Goal: Register for event/course

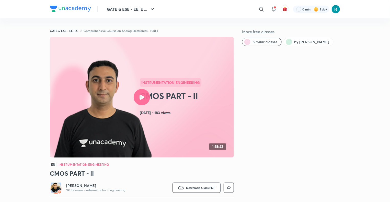
click at [261, 8] on icon at bounding box center [261, 9] width 6 height 6
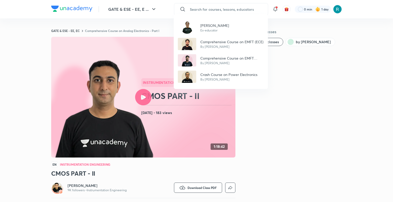
click at [198, 9] on div "[PERSON_NAME] Ex-educator Comprehensive Course on EMFT (ECE) By [PERSON_NAME] C…" at bounding box center [196, 101] width 393 height 202
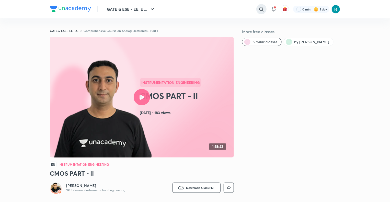
click at [261, 9] on icon at bounding box center [261, 9] width 6 height 6
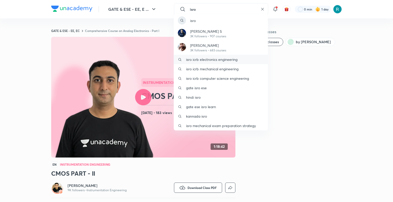
type input "isro"
click at [209, 60] on p "isro icrb electronics engineering" at bounding box center [211, 59] width 51 height 5
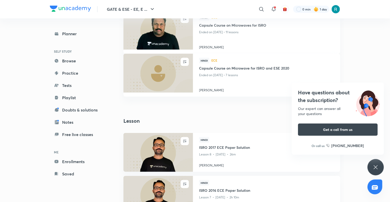
scroll to position [95, 0]
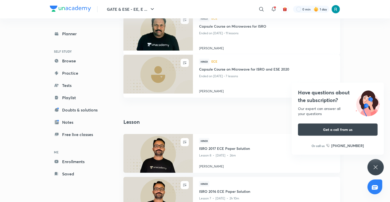
click at [376, 169] on icon at bounding box center [376, 167] width 6 height 6
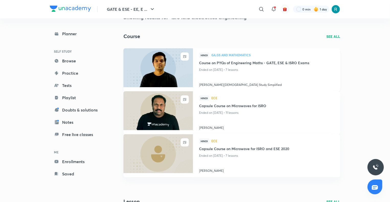
scroll to position [0, 0]
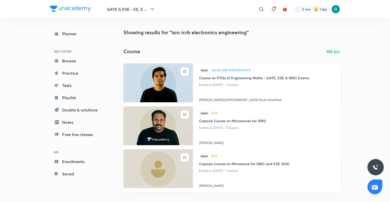
click at [159, 123] on img at bounding box center [158, 126] width 71 height 40
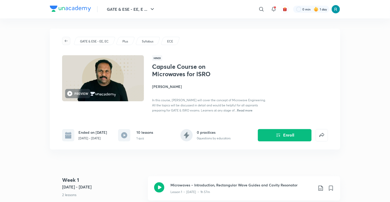
click at [65, 39] on icon "button" at bounding box center [66, 41] width 4 height 4
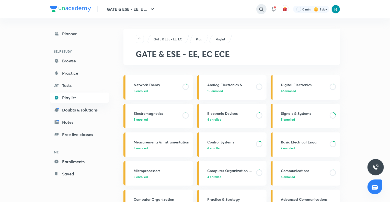
click at [261, 10] on icon at bounding box center [261, 9] width 6 height 6
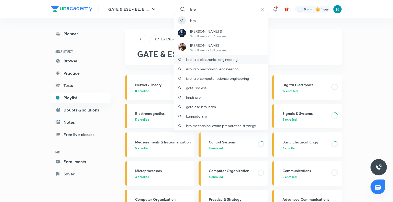
type input "isro"
click at [215, 58] on p "isro icrb electronics engineering" at bounding box center [211, 59] width 51 height 5
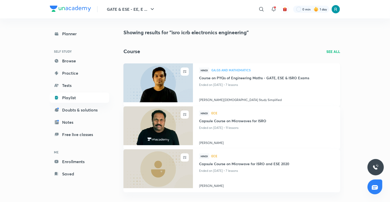
click at [163, 75] on img at bounding box center [158, 83] width 71 height 40
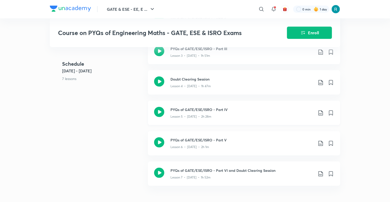
scroll to position [209, 0]
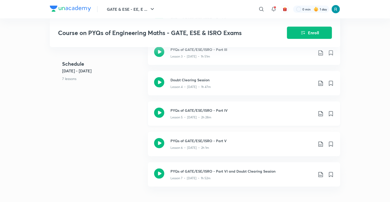
click at [217, 113] on div "Lesson 5 • [DATE] • 2h 28m" at bounding box center [242, 116] width 143 height 7
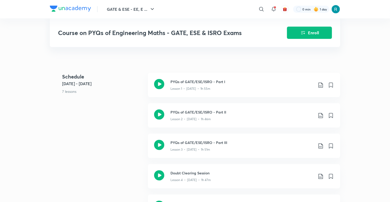
scroll to position [116, 0]
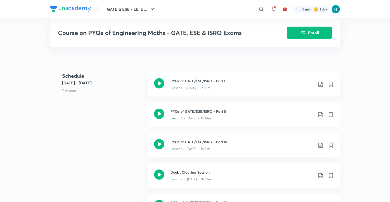
click at [206, 116] on div "PYQs of GATE/ESE/ISRO - Part II Lesson 2 • [DATE] • 1h 46m" at bounding box center [244, 115] width 192 height 24
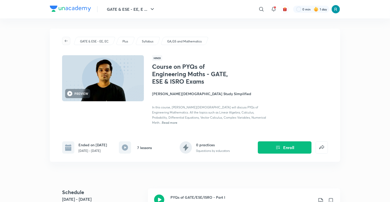
click at [63, 40] on span "button" at bounding box center [66, 41] width 8 height 4
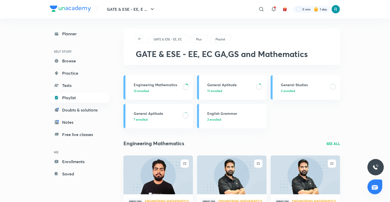
click at [63, 40] on div "Planner SELF STUDY Browse Practice Tests Playlist Doubts & solutions Notes Free…" at bounding box center [79, 104] width 59 height 150
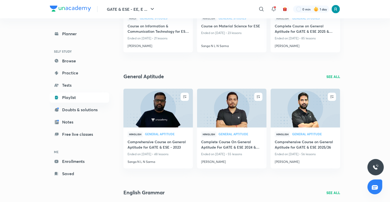
scroll to position [415, 0]
click at [229, 116] on img at bounding box center [231, 108] width 71 height 40
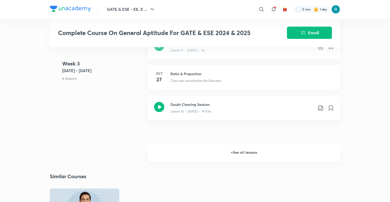
scroll to position [508, 0]
click at [231, 155] on h6 "+ See all lessons" at bounding box center [244, 152] width 192 height 18
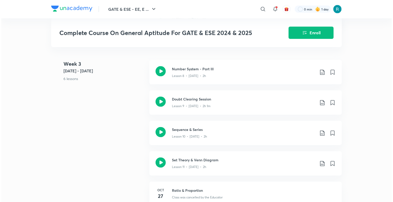
scroll to position [401, 0]
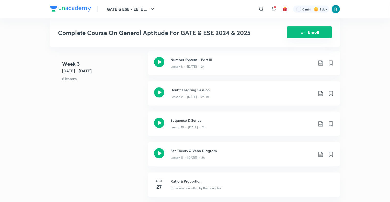
click at [298, 33] on button "Enroll" at bounding box center [309, 32] width 45 height 12
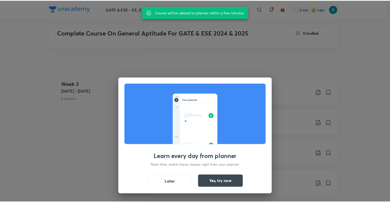
scroll to position [423, 0]
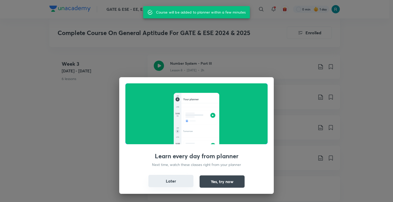
click at [184, 182] on button "Later" at bounding box center [170, 181] width 45 height 12
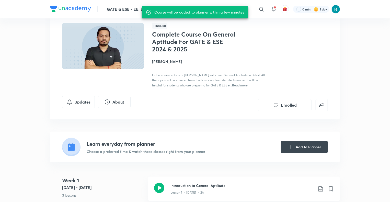
scroll to position [0, 0]
